Goal: Information Seeking & Learning: Learn about a topic

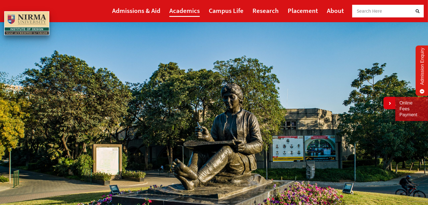
click at [193, 14] on link "Academics" at bounding box center [184, 10] width 30 height 13
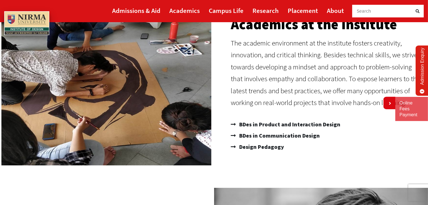
scroll to position [68, 0]
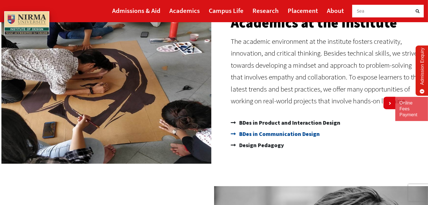
click at [272, 135] on span "BDes in Communication Design" at bounding box center [279, 134] width 82 height 11
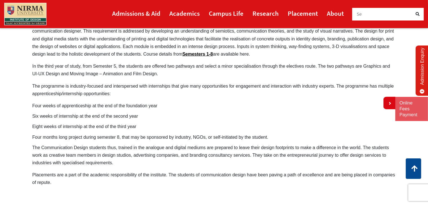
scroll to position [378, 0]
click at [202, 52] on link "Semesters 1-8" at bounding box center [197, 54] width 31 height 5
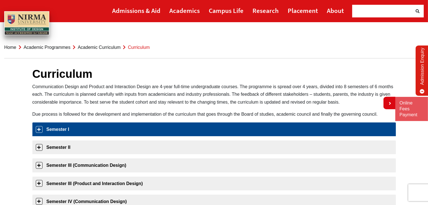
click at [64, 126] on link "Semester I" at bounding box center [213, 130] width 363 height 14
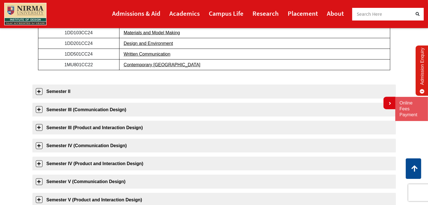
scroll to position [148, 0]
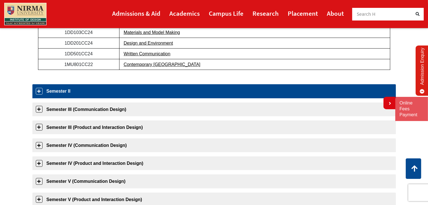
click at [137, 93] on link "Semester II" at bounding box center [213, 91] width 363 height 14
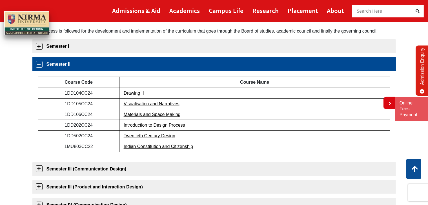
scroll to position [83, 0]
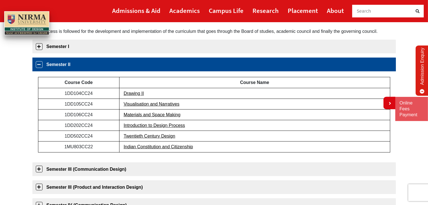
click at [137, 93] on link "Drawing II" at bounding box center [134, 93] width 20 height 5
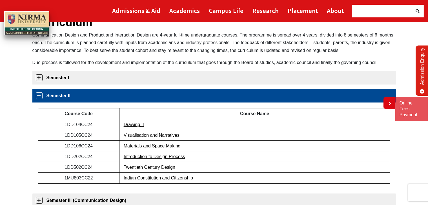
scroll to position [53, 0]
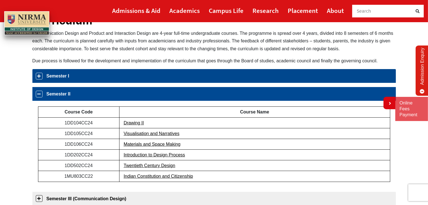
click at [91, 79] on link "Semester I" at bounding box center [213, 76] width 363 height 14
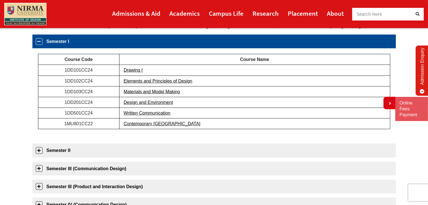
scroll to position [89, 0]
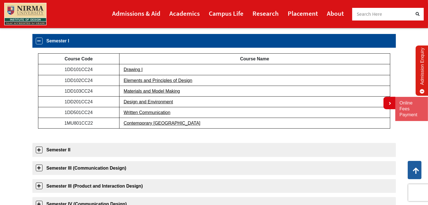
click at [121, 99] on tbody "Course Code Course Name 1DD101CC24 Drawing I 1DD102CC24 Elements and Principles…" at bounding box center [214, 91] width 352 height 75
drag, startPoint x: 122, startPoint y: 61, endPoint x: 177, endPoint y: 132, distance: 90.0
click at [177, 132] on div "Course Code Course Name 1DD101CC24 Drawing I 1DD102CC24 Elements and Principles…" at bounding box center [213, 93] width 363 height 91
drag, startPoint x: 125, startPoint y: 140, endPoint x: 219, endPoint y: 68, distance: 118.4
click at [219, 68] on div "Semester I Course Code Course Name 1DD101CC24 Drawing I 1DD102CC24 Elements and…" at bounding box center [213, 206] width 363 height 344
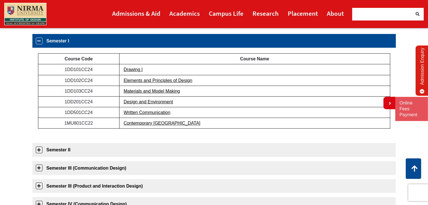
drag, startPoint x: 39, startPoint y: 53, endPoint x: 176, endPoint y: 122, distance: 153.5
click at [176, 122] on tbody "Course Code Course Name 1DD101CC24 Drawing I 1DD102CC24 Elements and Principles…" at bounding box center [214, 91] width 352 height 75
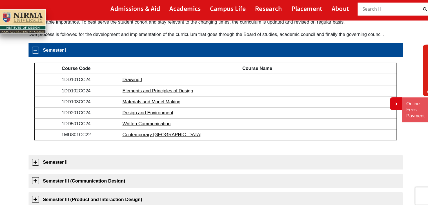
scroll to position [79, 0]
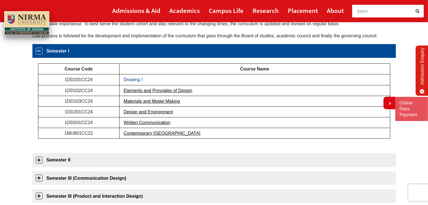
click at [127, 80] on link "Drawing I" at bounding box center [133, 79] width 19 height 5
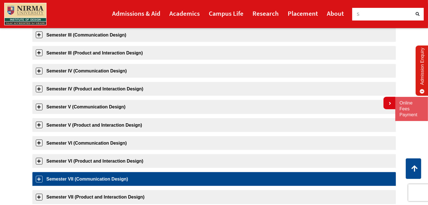
scroll to position [222, 0]
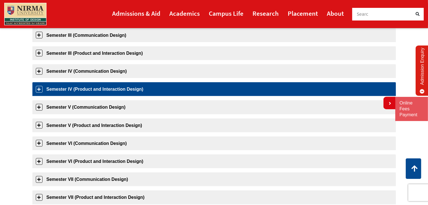
click at [131, 95] on link "Semester IV (Product and Interaction Design)" at bounding box center [213, 89] width 363 height 14
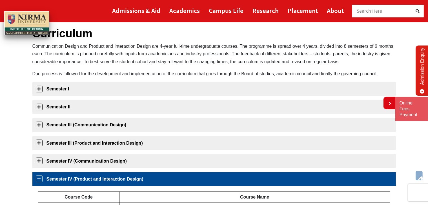
scroll to position [39, 0]
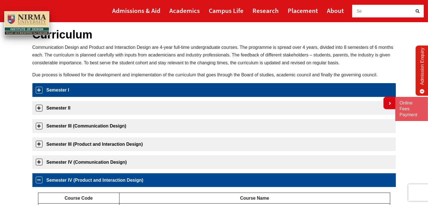
click at [107, 88] on link "Semester I" at bounding box center [213, 90] width 363 height 14
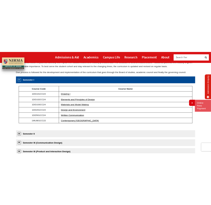
scroll to position [89, 0]
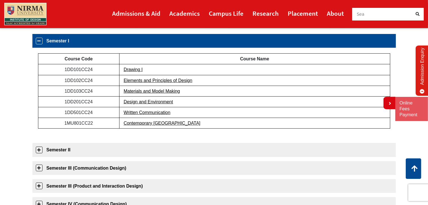
drag, startPoint x: 122, startPoint y: 64, endPoint x: 162, endPoint y: 118, distance: 67.4
click at [162, 118] on tbody "Course Code Course Name 1DD101CC24 Drawing I 1DD102CC24 Elements and Principles…" at bounding box center [214, 91] width 352 height 75
click at [162, 122] on link "Contemporary India" at bounding box center [162, 123] width 77 height 5
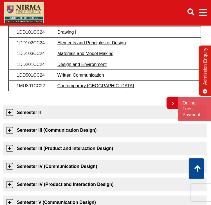
scroll to position [139, 0]
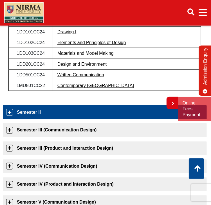
click at [47, 119] on link "Semester II" at bounding box center [105, 113] width 204 height 14
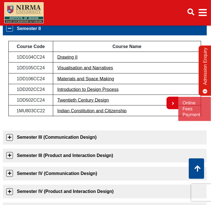
scroll to position [128, 0]
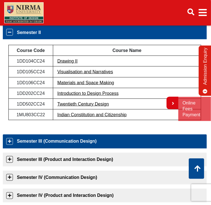
click at [44, 149] on link "Semester III (Communication Design)" at bounding box center [105, 142] width 204 height 14
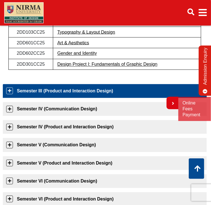
scroll to position [210, 0]
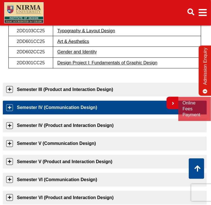
click at [54, 115] on link "Semester IV (Communication Design)" at bounding box center [105, 108] width 204 height 14
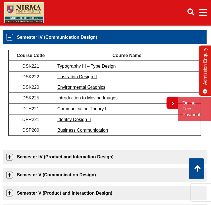
scroll to position [177, 0]
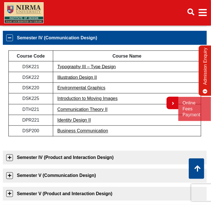
click at [57, 82] on td "Illustration Design II" at bounding box center [127, 77] width 148 height 11
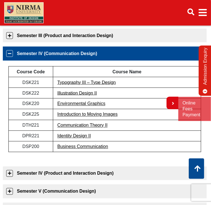
scroll to position [173, 0]
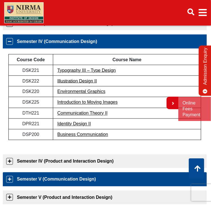
click at [44, 187] on link "Semester V (Communication Design)" at bounding box center [105, 180] width 204 height 14
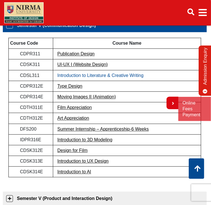
scroll to position [226, 0]
